Goal: Obtain resource: Obtain resource

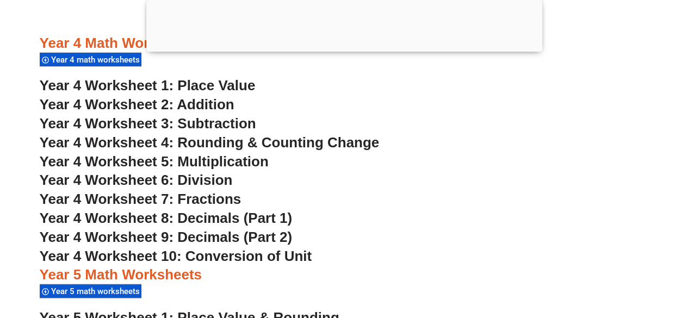
click at [511, 147] on h3 "Year 4 Worksheet 4: Rounding & Counting Change" at bounding box center [344, 143] width 609 height 18
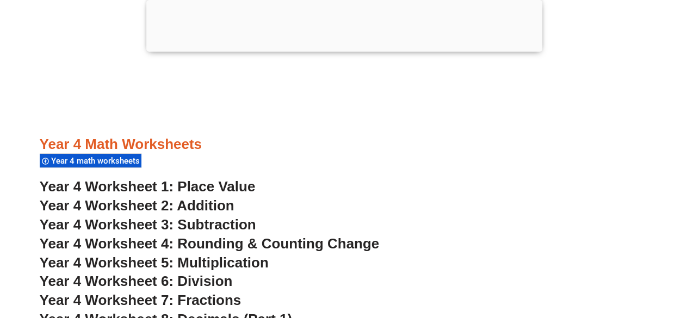
scroll to position [1922, 0]
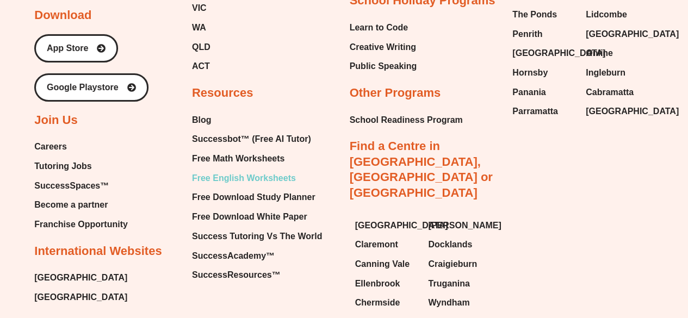
click at [260, 187] on span "Free English Worksheets" at bounding box center [244, 178] width 104 height 16
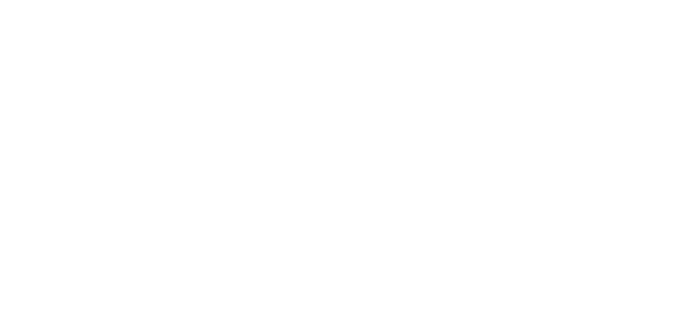
scroll to position [4161, 0]
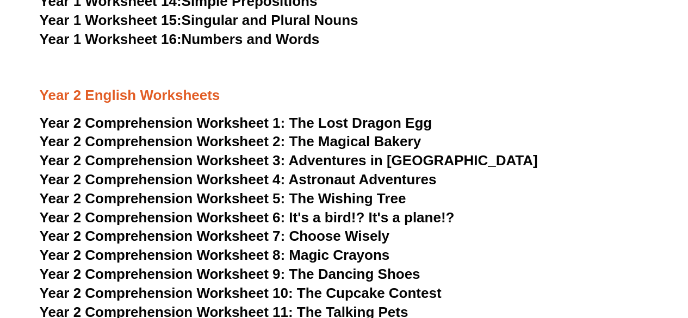
scroll to position [2173, 0]
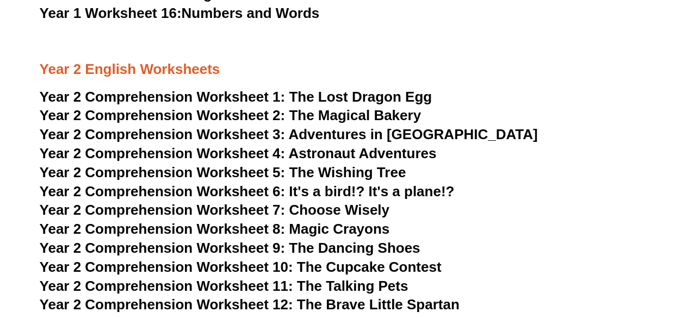
click at [229, 111] on span "Year 2 Comprehension Worksheet 2:" at bounding box center [163, 115] width 246 height 16
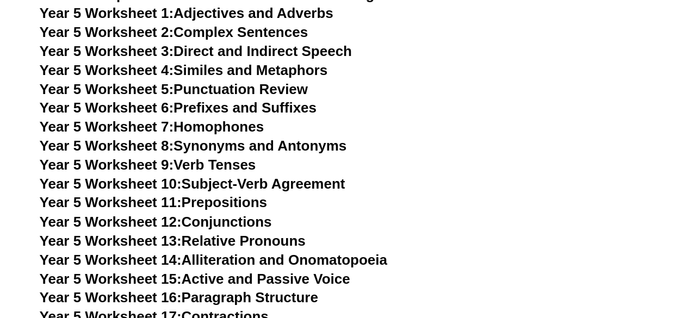
scroll to position [4894, 0]
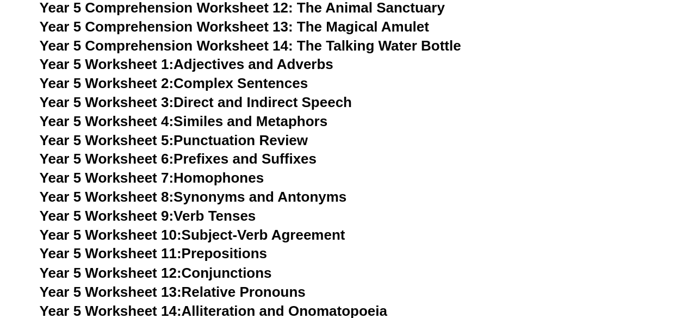
click at [249, 63] on link "Year 5 Worksheet 1: Adjectives and Adverbs" at bounding box center [187, 64] width 294 height 16
click at [256, 83] on link "Year 5 Worksheet 2: Complex Sentences" at bounding box center [174, 83] width 268 height 16
click at [252, 107] on link "Year 5 Worksheet 3: Direct and Indirect Speech" at bounding box center [196, 102] width 312 height 16
click at [274, 63] on link "Year 5 Worksheet 1: Adjectives and Adverbs" at bounding box center [187, 64] width 294 height 16
drag, startPoint x: 274, startPoint y: 117, endPoint x: 285, endPoint y: 124, distance: 12.7
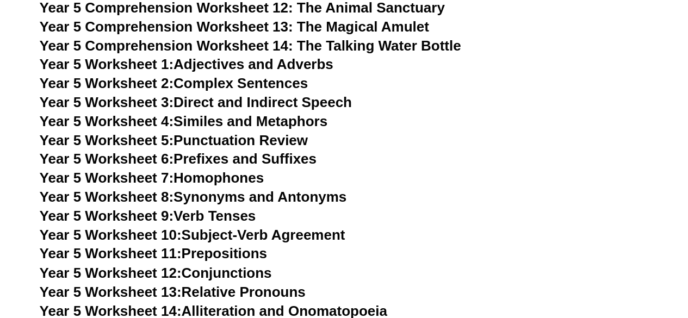
click at [285, 124] on link "Year 5 Worksheet 4: Similes and Metaphors" at bounding box center [184, 121] width 288 height 16
click at [264, 141] on link "Year 5 Worksheet 5: Punctuation Review" at bounding box center [174, 140] width 268 height 16
click at [249, 161] on link "Year 5 Worksheet 6: Prefixes and Suffixes" at bounding box center [178, 159] width 277 height 16
